Goal: Task Accomplishment & Management: Complete application form

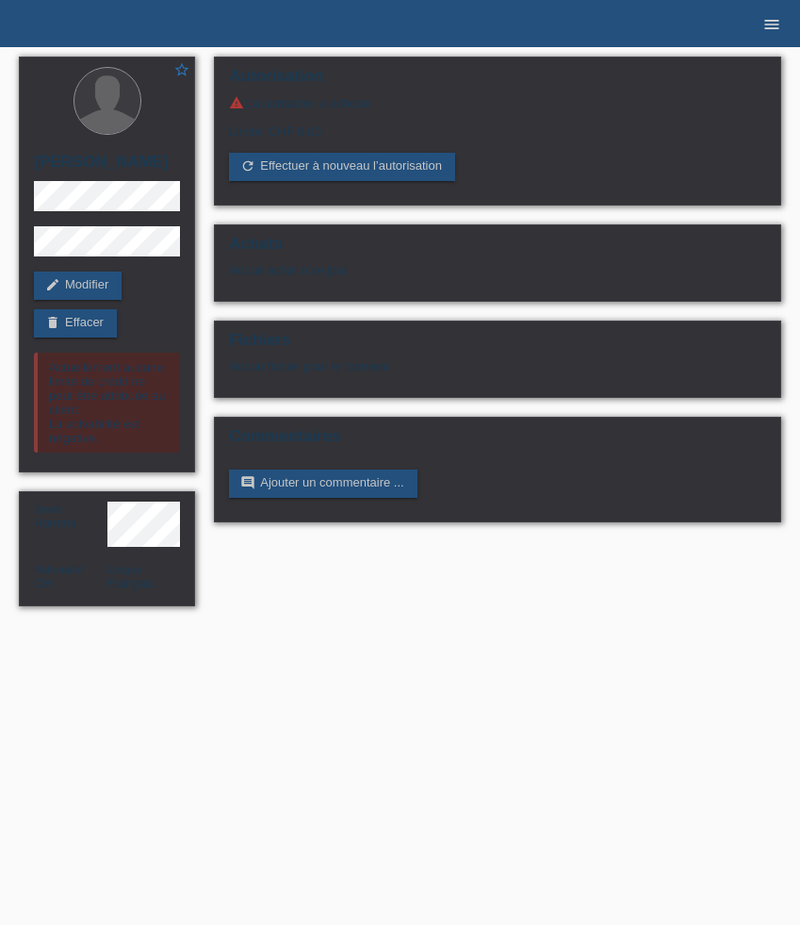
click at [776, 29] on icon "menu" at bounding box center [772, 24] width 19 height 19
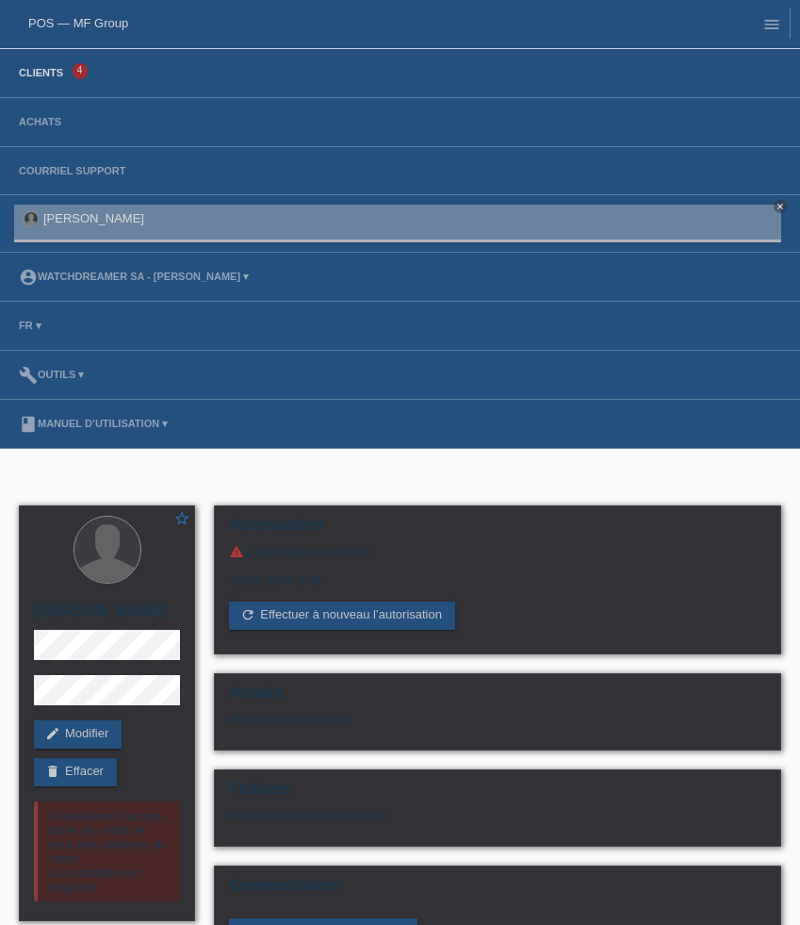
click at [51, 69] on link "Clients" at bounding box center [40, 72] width 63 height 11
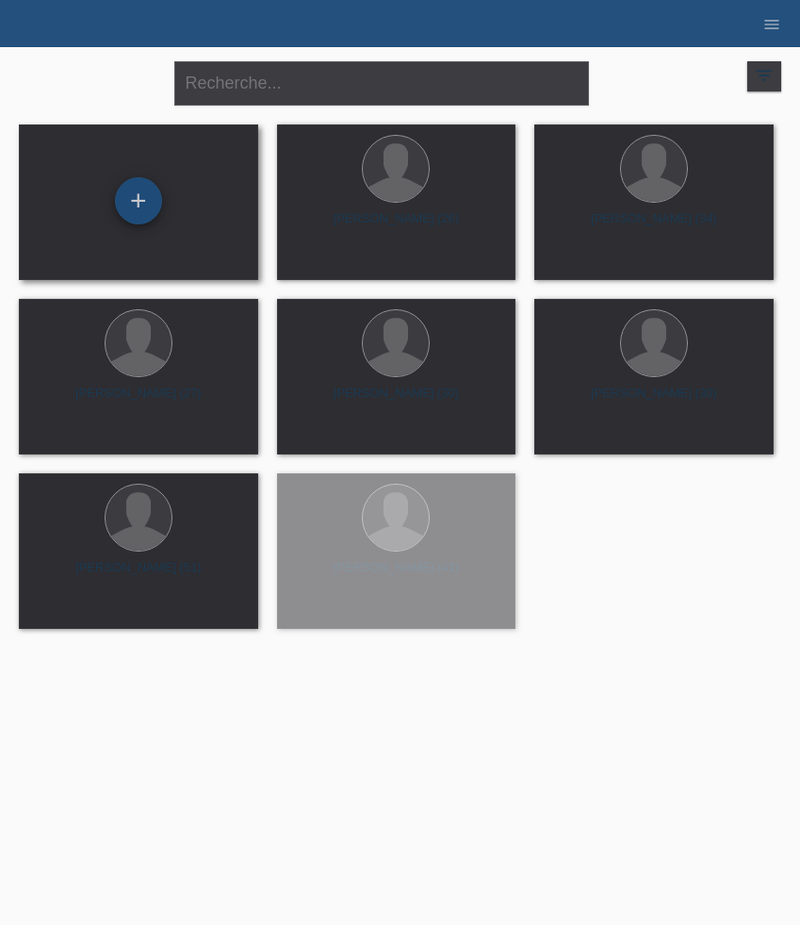
click at [135, 213] on div "+" at bounding box center [138, 200] width 47 height 47
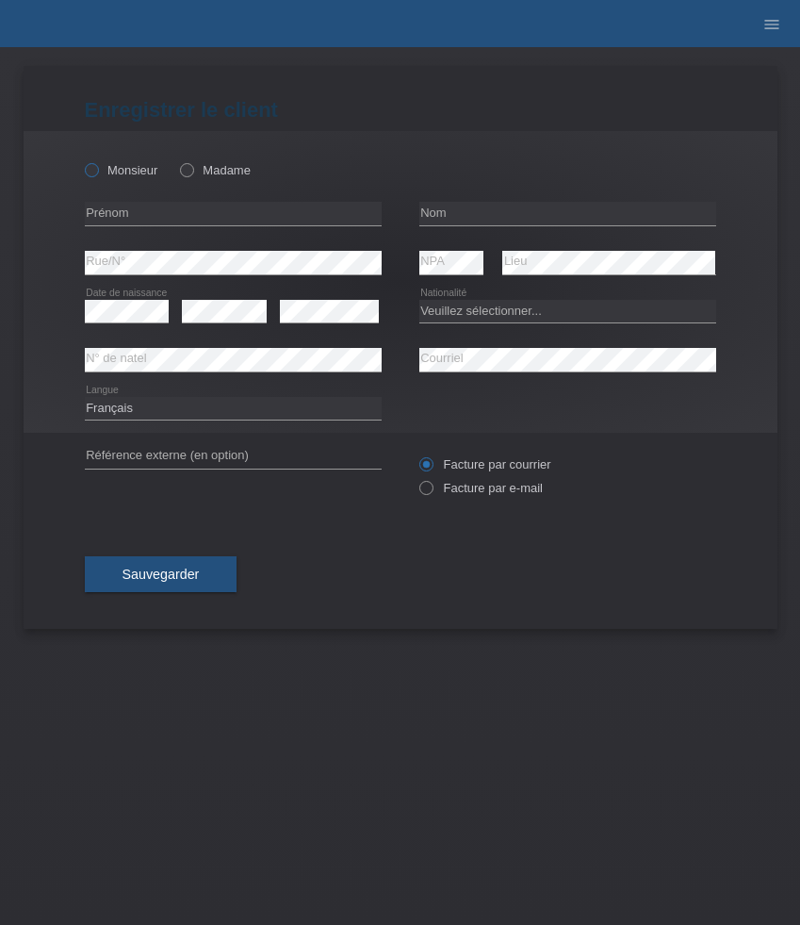
click at [118, 174] on label "Monsieur" at bounding box center [122, 170] width 74 height 14
click at [97, 174] on input "Monsieur" at bounding box center [91, 169] width 12 height 12
radio input "true"
click at [183, 210] on input "text" at bounding box center [233, 214] width 297 height 24
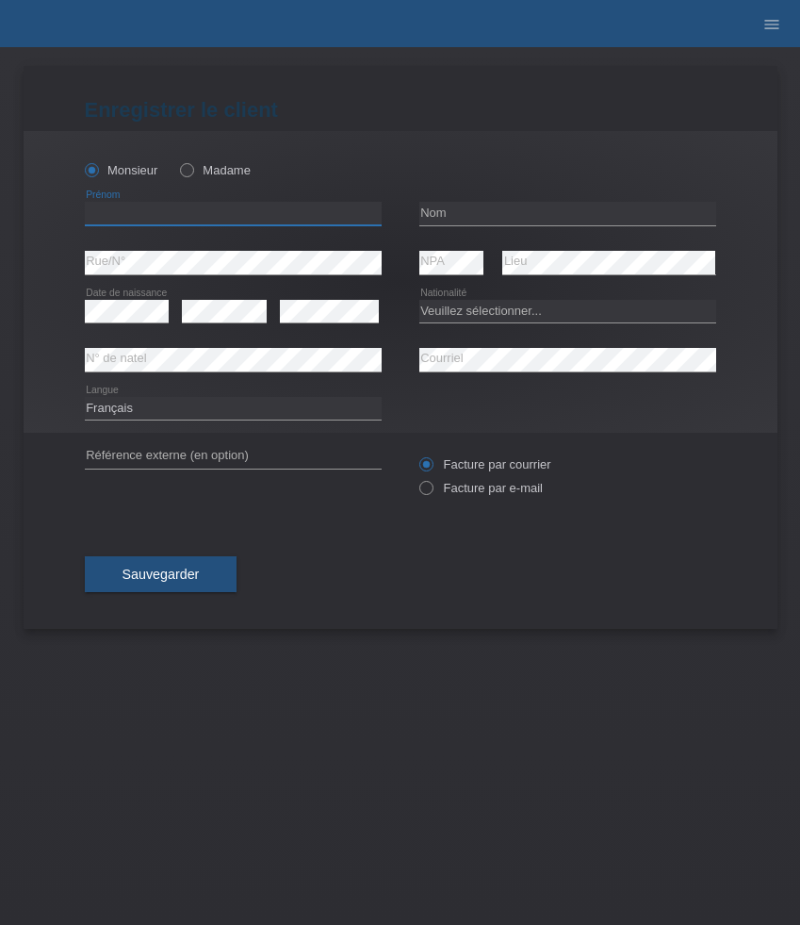
paste input "[PERSON_NAME]"
type input "[PERSON_NAME]"
click at [482, 210] on input "text" at bounding box center [568, 214] width 297 height 24
paste input "[PERSON_NAME]"
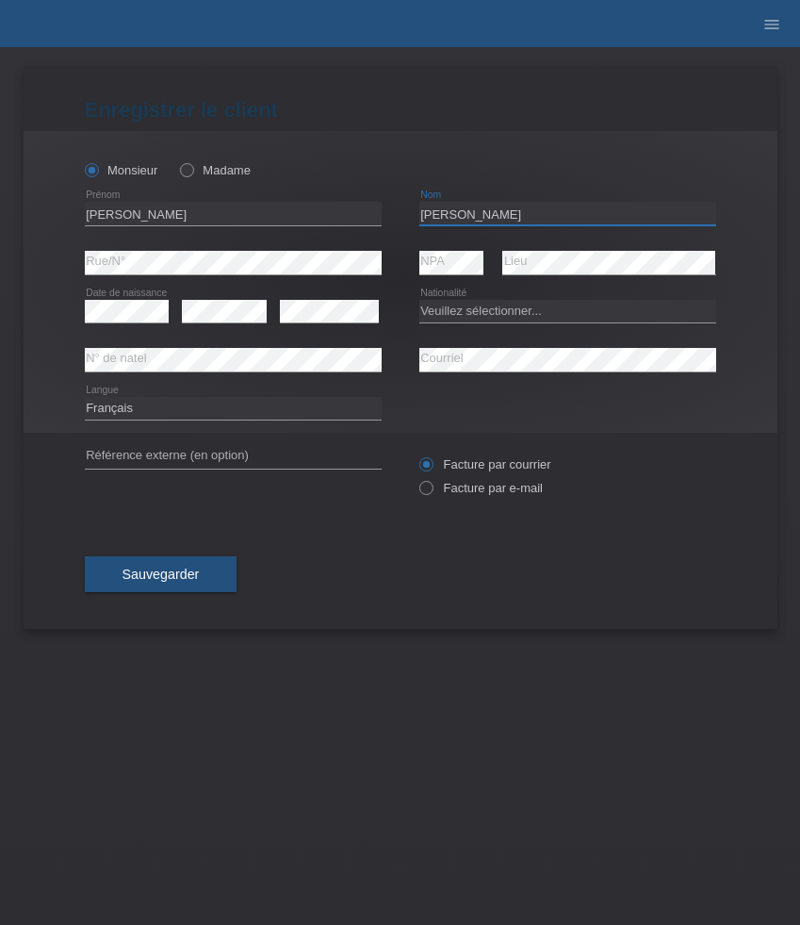
type input "[PERSON_NAME]"
click at [563, 312] on select "Veuillez sélectionner... Suisse Allemagne Autriche Liechtenstein ------------ A…" at bounding box center [568, 311] width 297 height 23
select select "HU"
click at [420, 300] on select "Veuillez sélectionner... Suisse Allemagne Autriche Liechtenstein ------------ A…" at bounding box center [568, 311] width 297 height 23
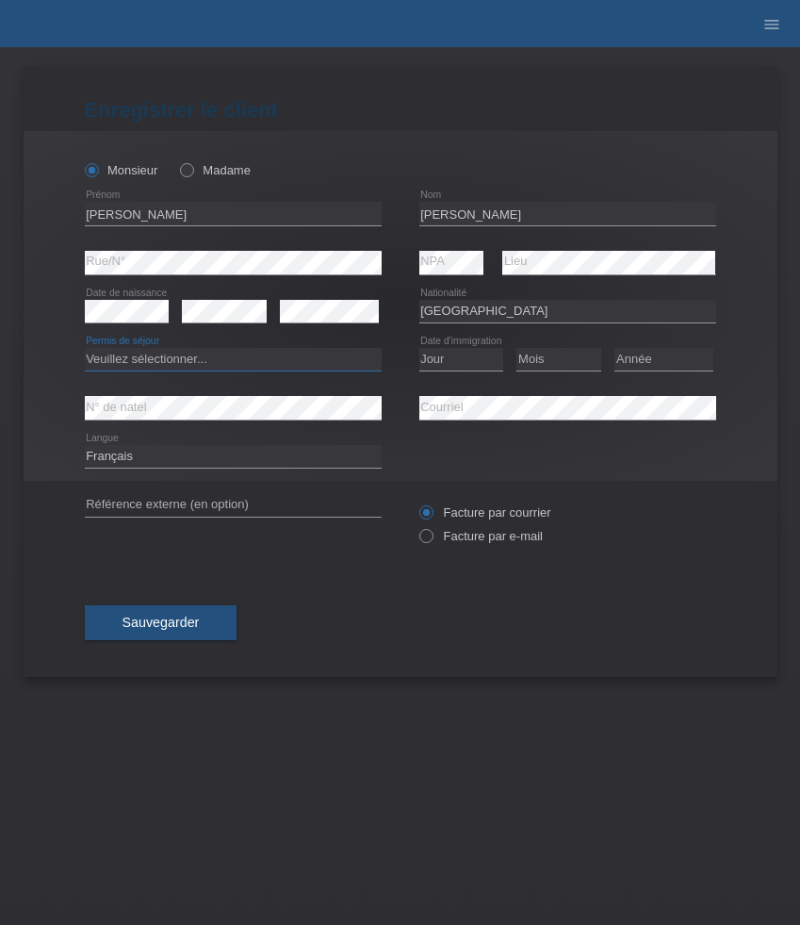
click at [332, 364] on select "Veuillez sélectionner... C B B - Statut de réfugié Autre" at bounding box center [233, 359] width 297 height 23
select select "B"
click at [85, 349] on select "Veuillez sélectionner... C B B - Statut de réfugié Autre" at bounding box center [233, 359] width 297 height 23
click at [469, 368] on select "Jour 01 02 03 04 05 06 07 08 09 10 11" at bounding box center [462, 359] width 85 height 23
select select "01"
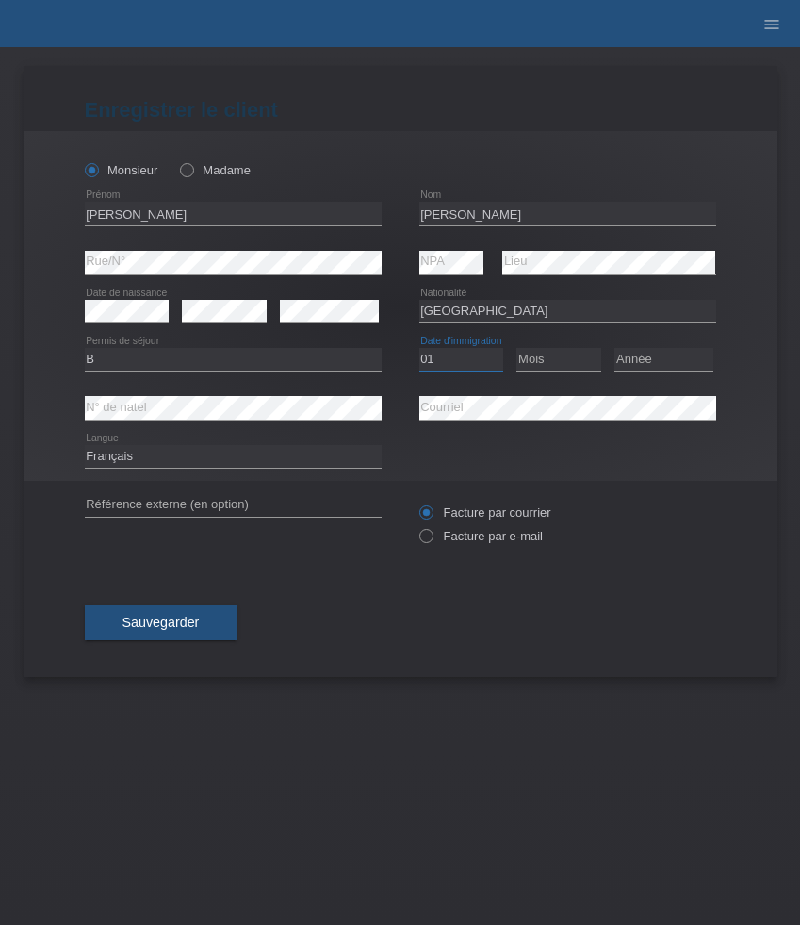
click at [420, 349] on select "Jour 01 02 03 04 05 06 07 08 09 10 11" at bounding box center [462, 359] width 85 height 23
click at [534, 370] on select "Mois 01 02 03 04 05 06 07 08 09 10 11" at bounding box center [559, 359] width 85 height 23
select select "01"
click at [517, 349] on select "Mois 01 02 03 04 05 06 07 08 09 10 11" at bounding box center [559, 359] width 85 height 23
click at [684, 360] on select "Année 2025 2024 2023 2022 2021 2020 2019 2018 2017 2016 2015 2014 2013 2012 201…" at bounding box center [664, 359] width 99 height 23
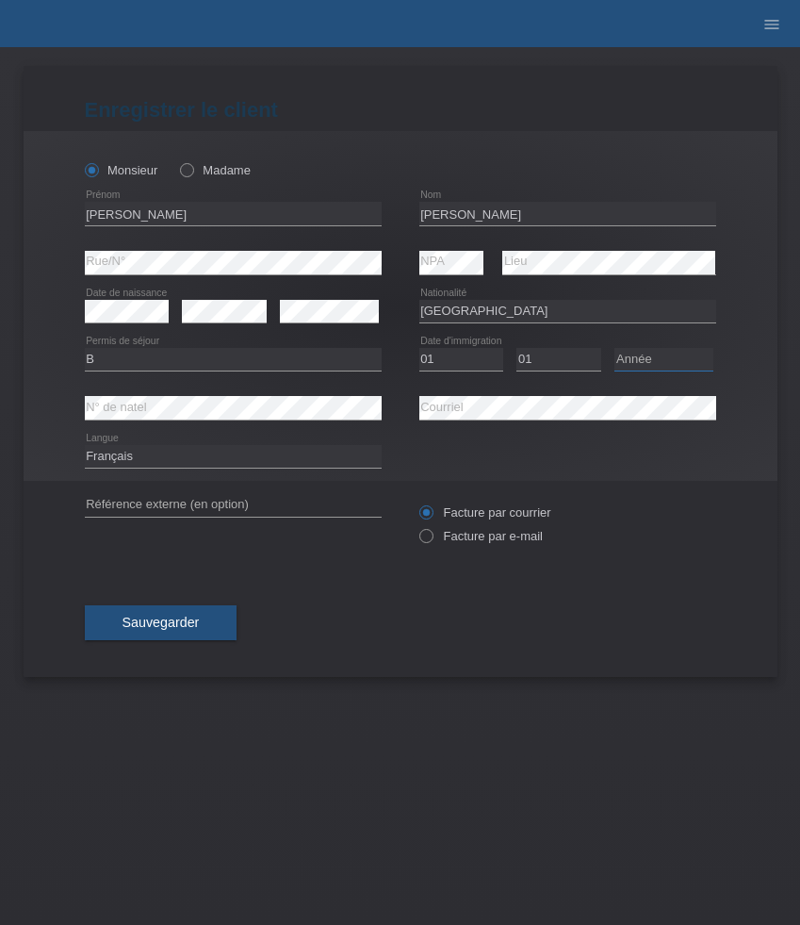
select select "2023"
click at [615, 349] on select "Année 2025 2024 2023 2022 2021 2020 2019 2018 2017 2016 2015 2014 2013 2012 201…" at bounding box center [664, 359] width 99 height 23
click at [251, 451] on select "Deutsch Français Italiano English" at bounding box center [233, 456] width 297 height 23
select select "de"
click at [85, 446] on select "Deutsch Français Italiano English" at bounding box center [233, 456] width 297 height 23
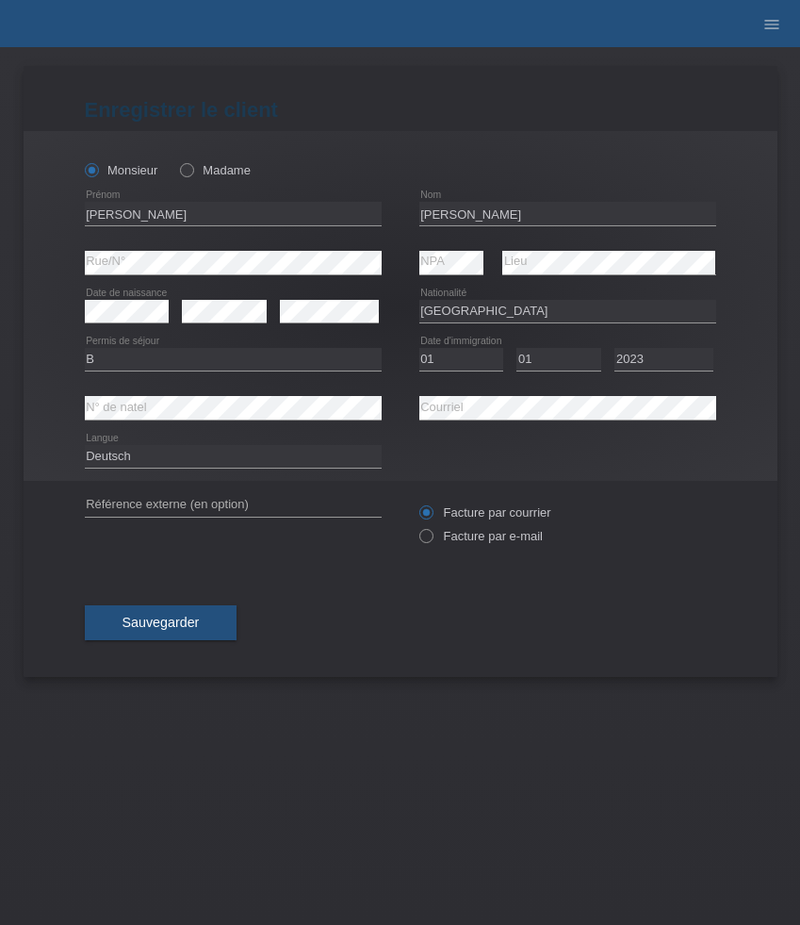
click at [468, 530] on div "Facture par courrier Facture par e-mail" at bounding box center [568, 524] width 297 height 47
click at [468, 539] on label "Facture par e-mail" at bounding box center [482, 536] width 124 height 14
click at [432, 539] on input "Facture par e-mail" at bounding box center [426, 541] width 12 height 24
radio input "true"
click at [182, 611] on button "Sauvegarder" at bounding box center [161, 623] width 153 height 36
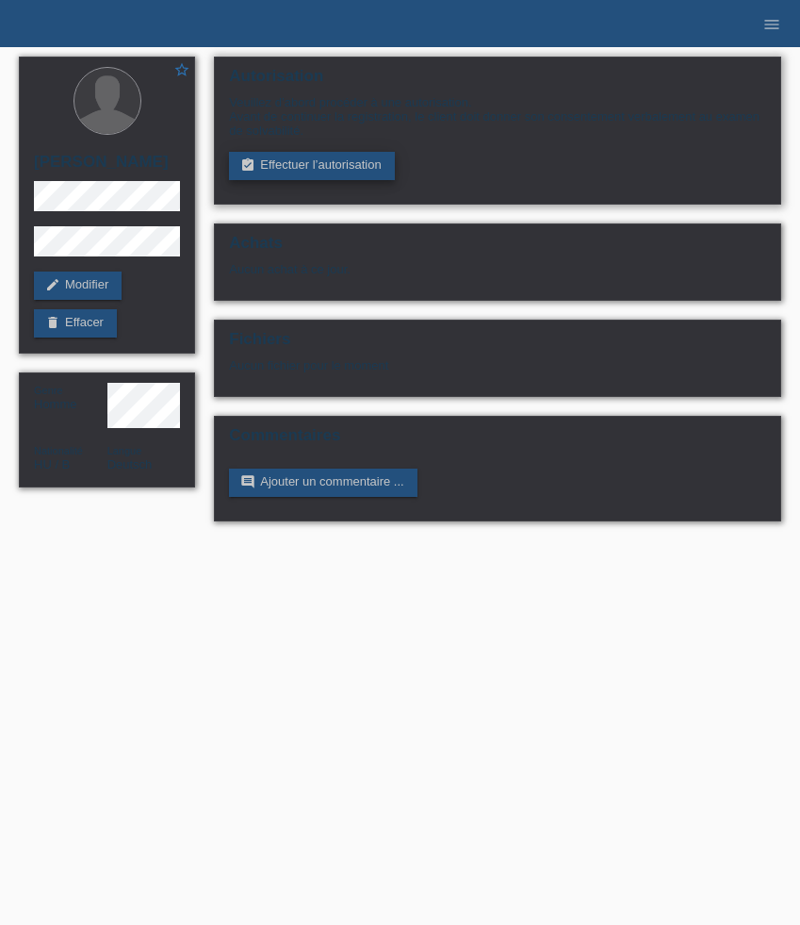
click at [355, 169] on link "assignment_turned_in Effectuer l’autorisation" at bounding box center [311, 166] width 165 height 28
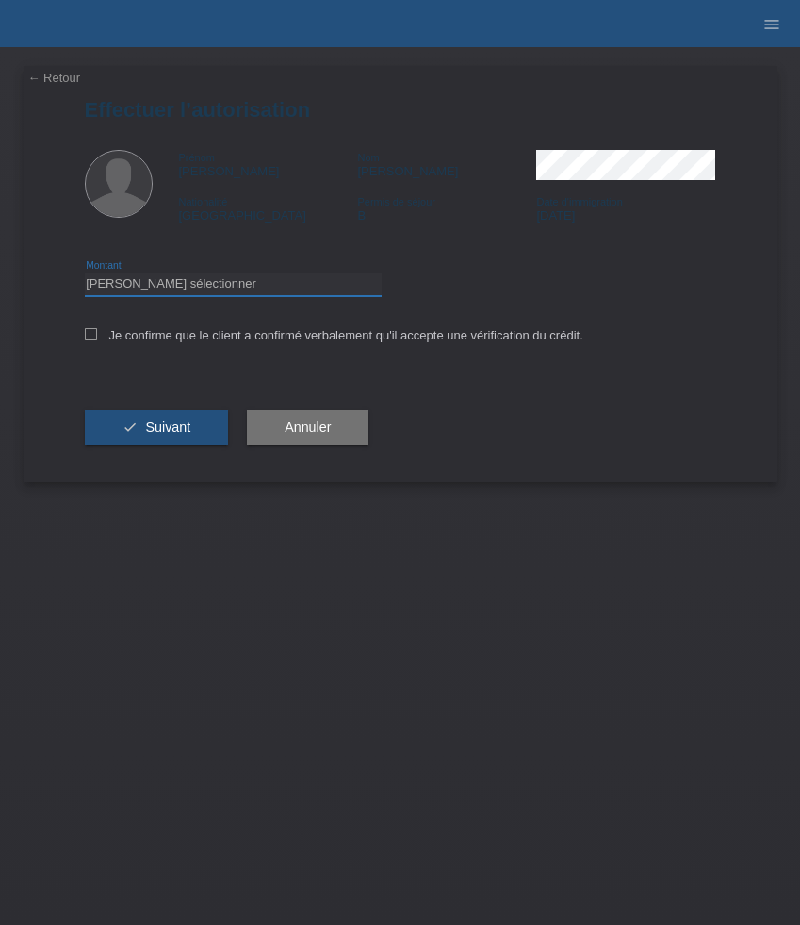
click at [298, 283] on select "Veuillez sélectionner CHF 1.00 - CHF 499.00 CHF 500.00 - CHF 1'999.00 CHF 2'000…" at bounding box center [233, 283] width 297 height 23
select select "3"
click at [85, 275] on select "Veuillez sélectionner CHF 1.00 - CHF 499.00 CHF 500.00 - CHF 1'999.00 CHF 2'000…" at bounding box center [233, 283] width 297 height 23
click at [275, 338] on label "Je confirme que le client a confirmé verbalement qu'il accepte une vérification…" at bounding box center [334, 335] width 499 height 14
click at [97, 338] on input "Je confirme que le client a confirmé verbalement qu'il accepte une vérification…" at bounding box center [91, 334] width 12 height 12
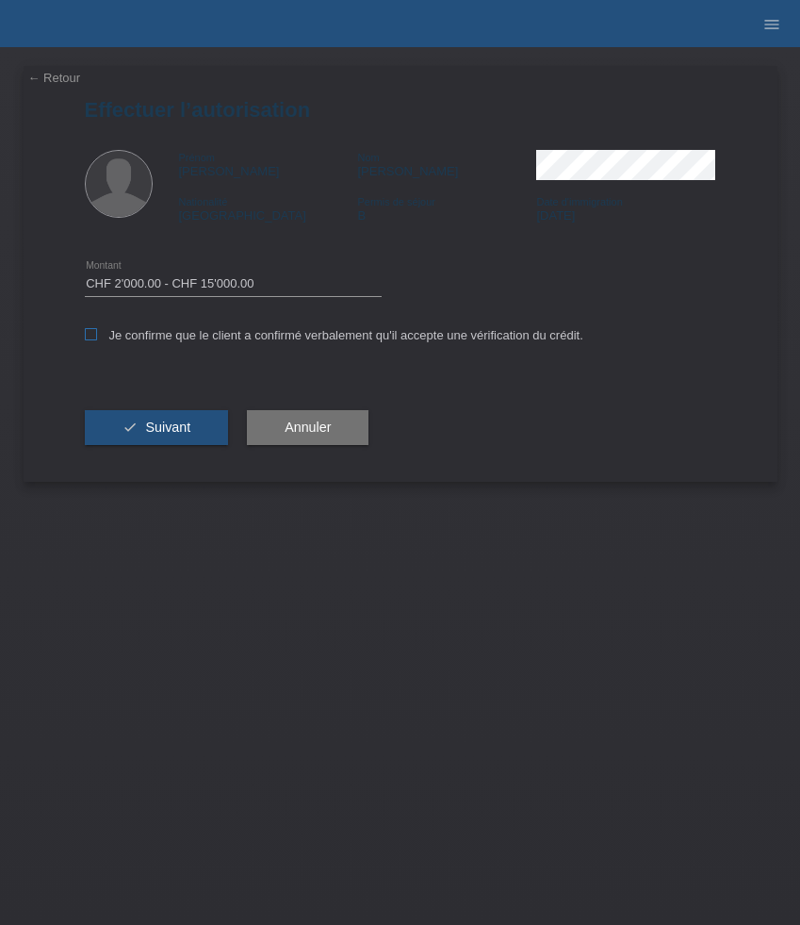
checkbox input "true"
click at [181, 425] on span "Suivant" at bounding box center [167, 427] width 45 height 15
